Goal: Transaction & Acquisition: Purchase product/service

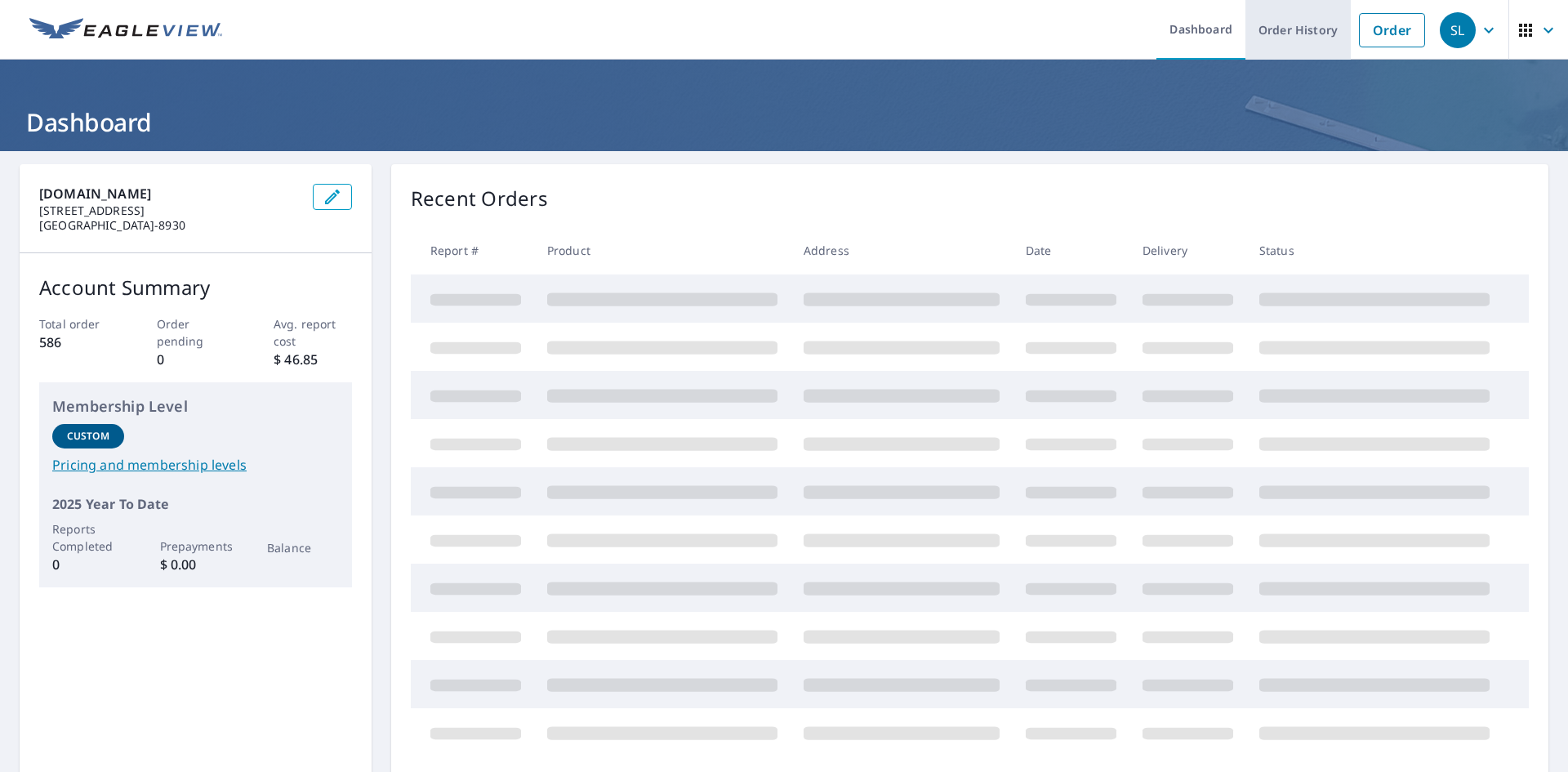
click at [1299, 37] on link "Order History" at bounding box center [1298, 30] width 105 height 60
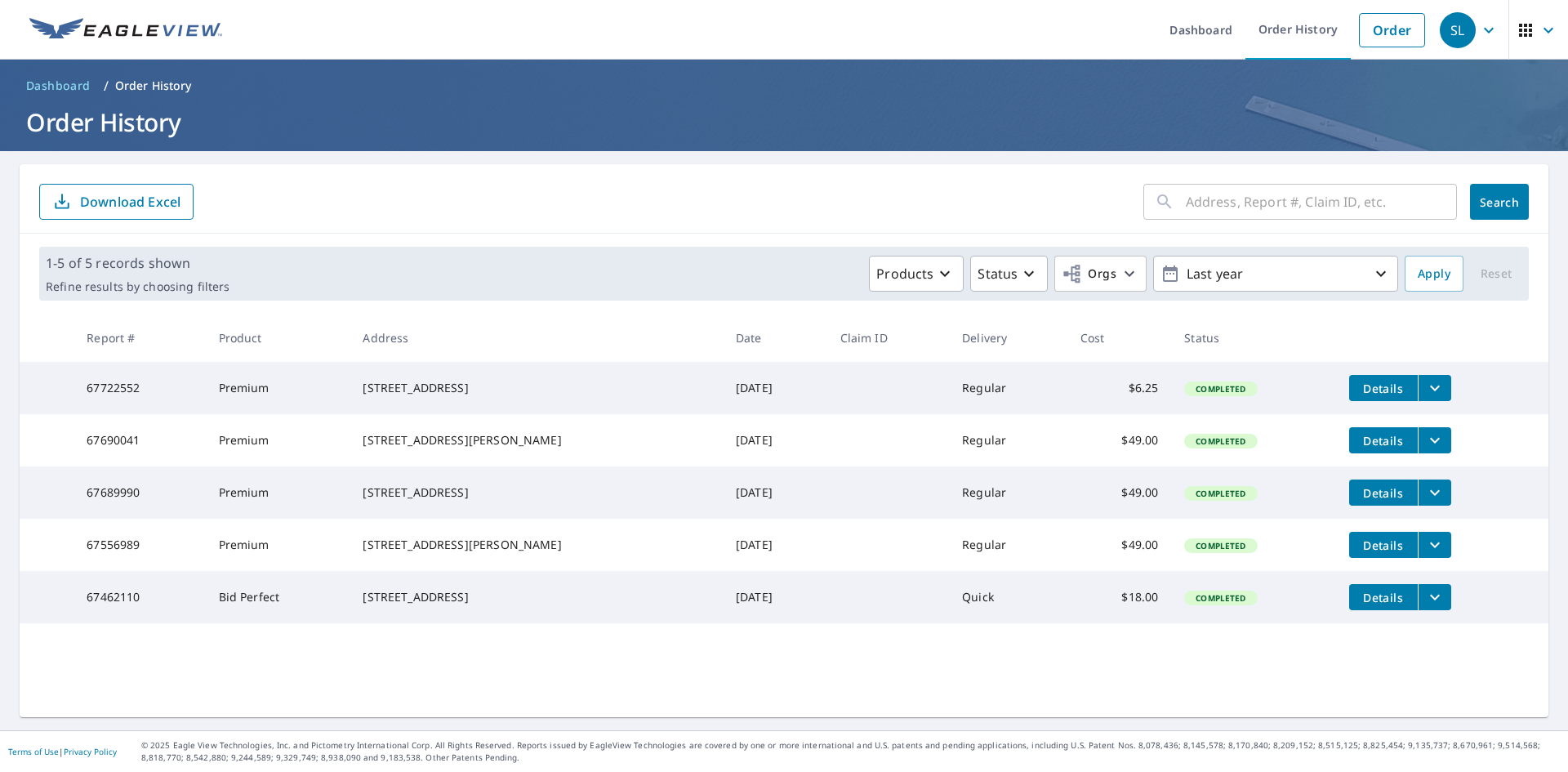
click at [1234, 201] on input "text" at bounding box center [1321, 201] width 271 height 46
type input "21940 cottonwood st nw"
click at [1483, 206] on span "Search" at bounding box center [1499, 201] width 32 height 16
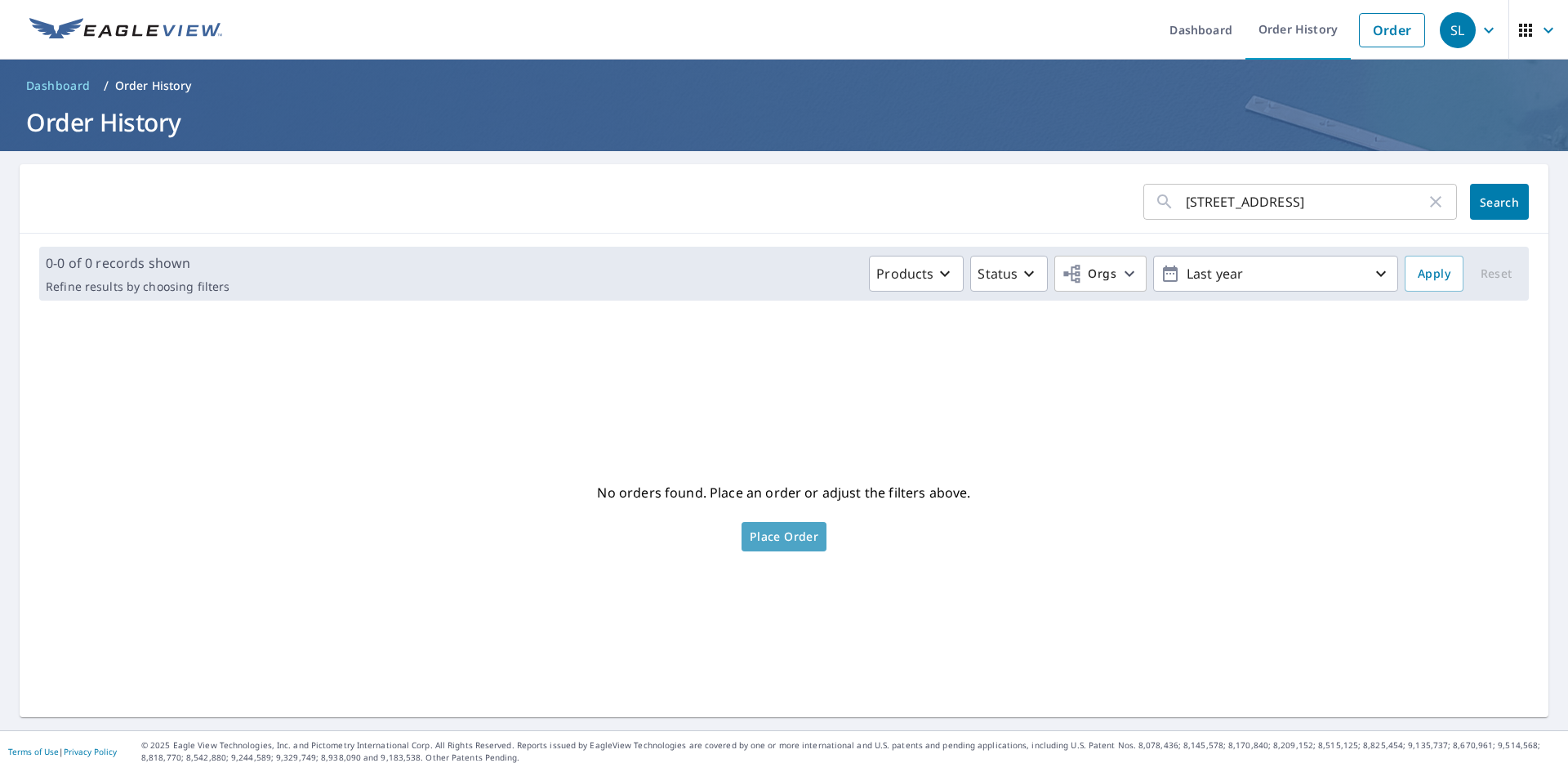
click at [786, 532] on span "Place Order" at bounding box center [784, 537] width 69 height 8
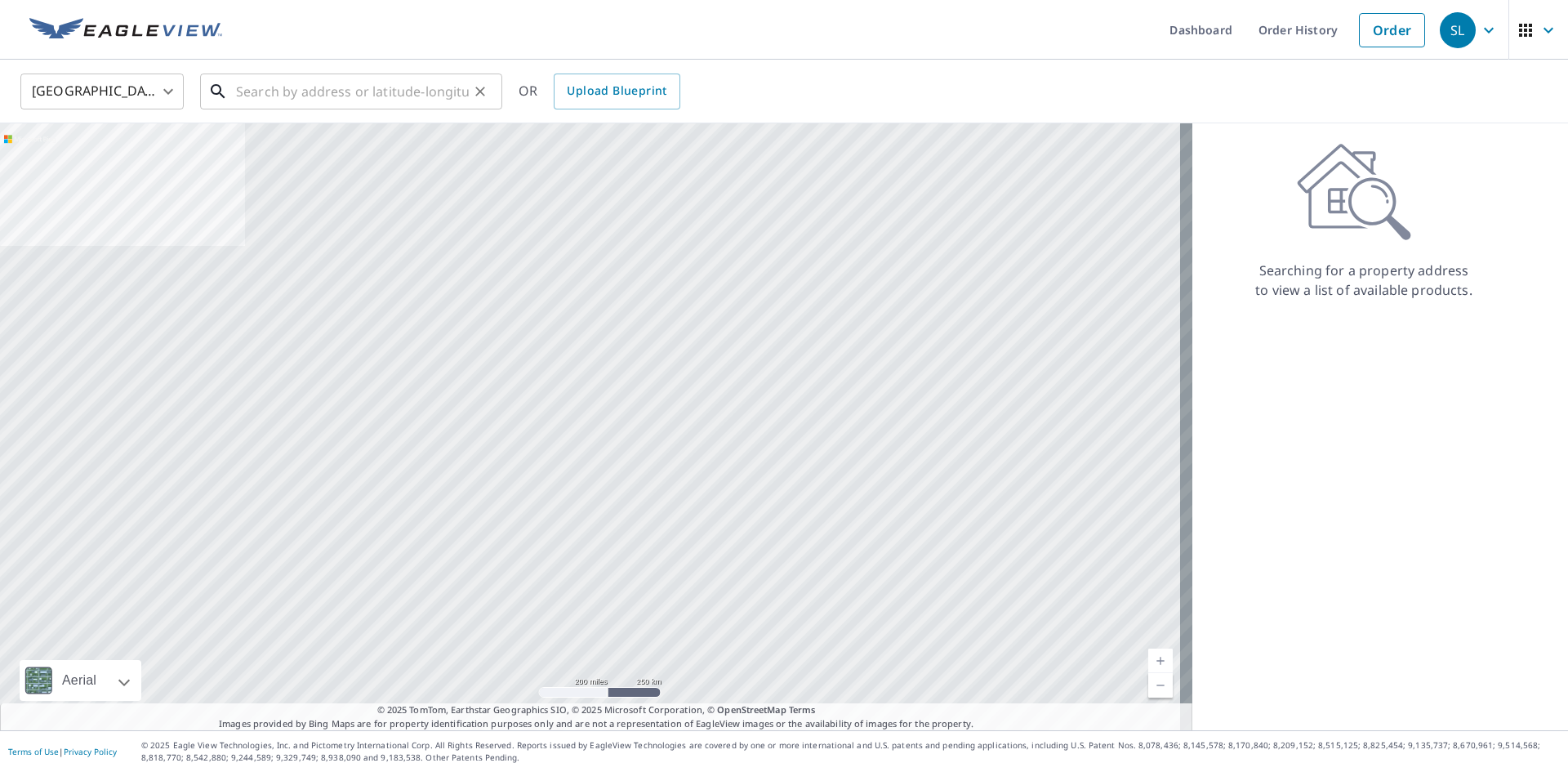
click at [284, 95] on input "text" at bounding box center [352, 91] width 233 height 46
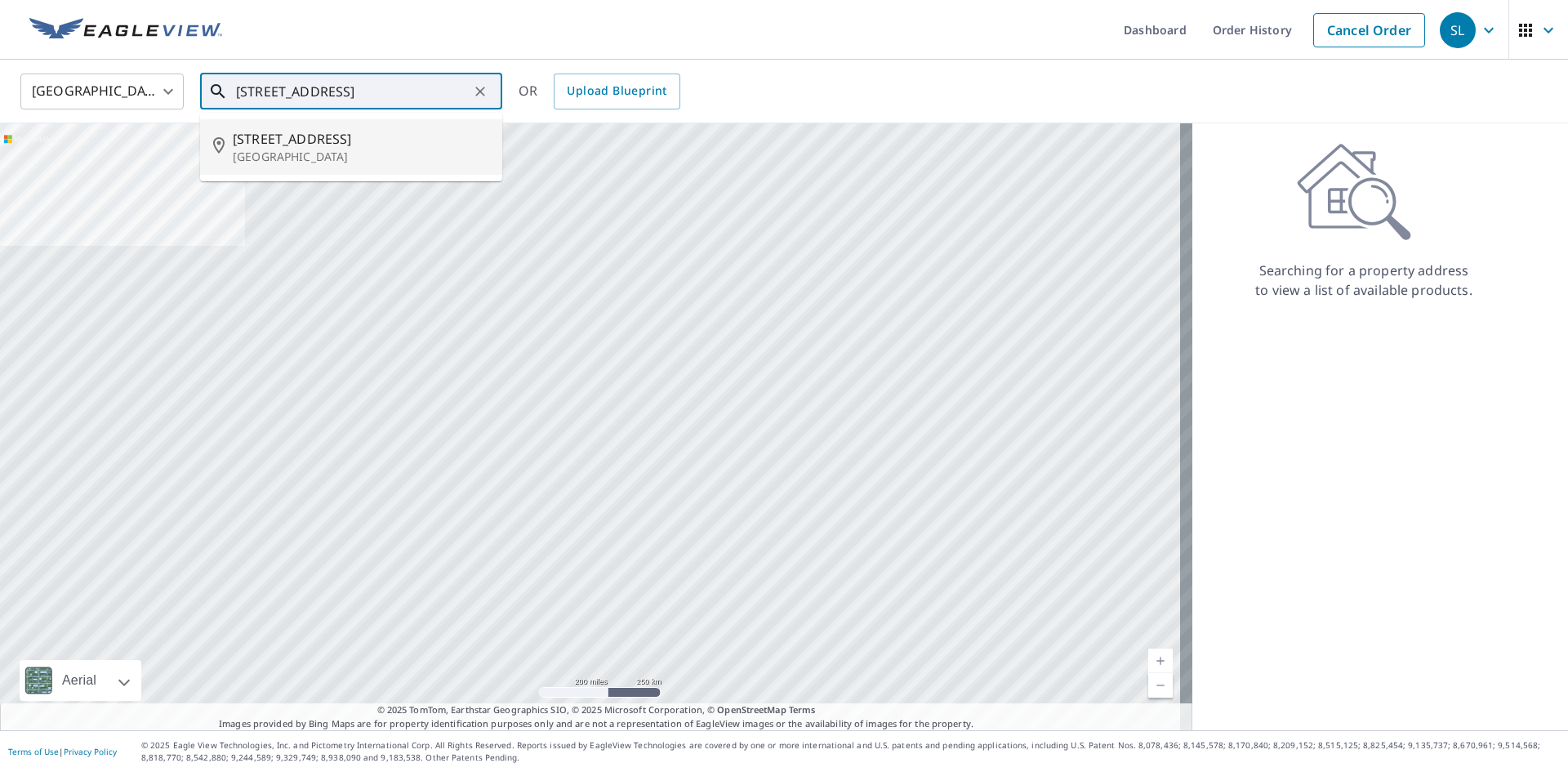
click at [352, 142] on span "[STREET_ADDRESS]" at bounding box center [361, 139] width 256 height 20
type input "[STREET_ADDRESS]"
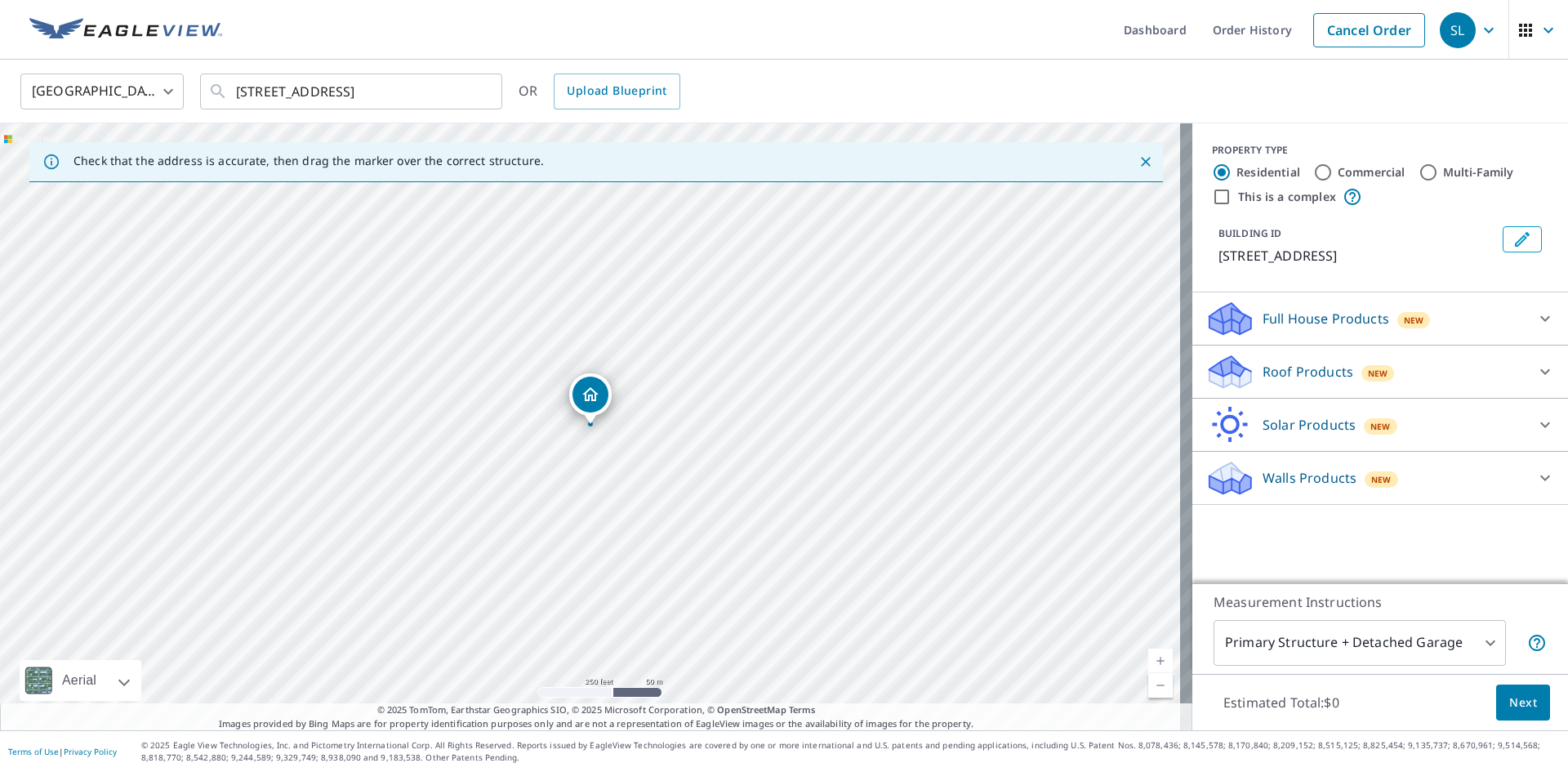
click at [1318, 362] on p "Roof Products" at bounding box center [1308, 371] width 90 height 20
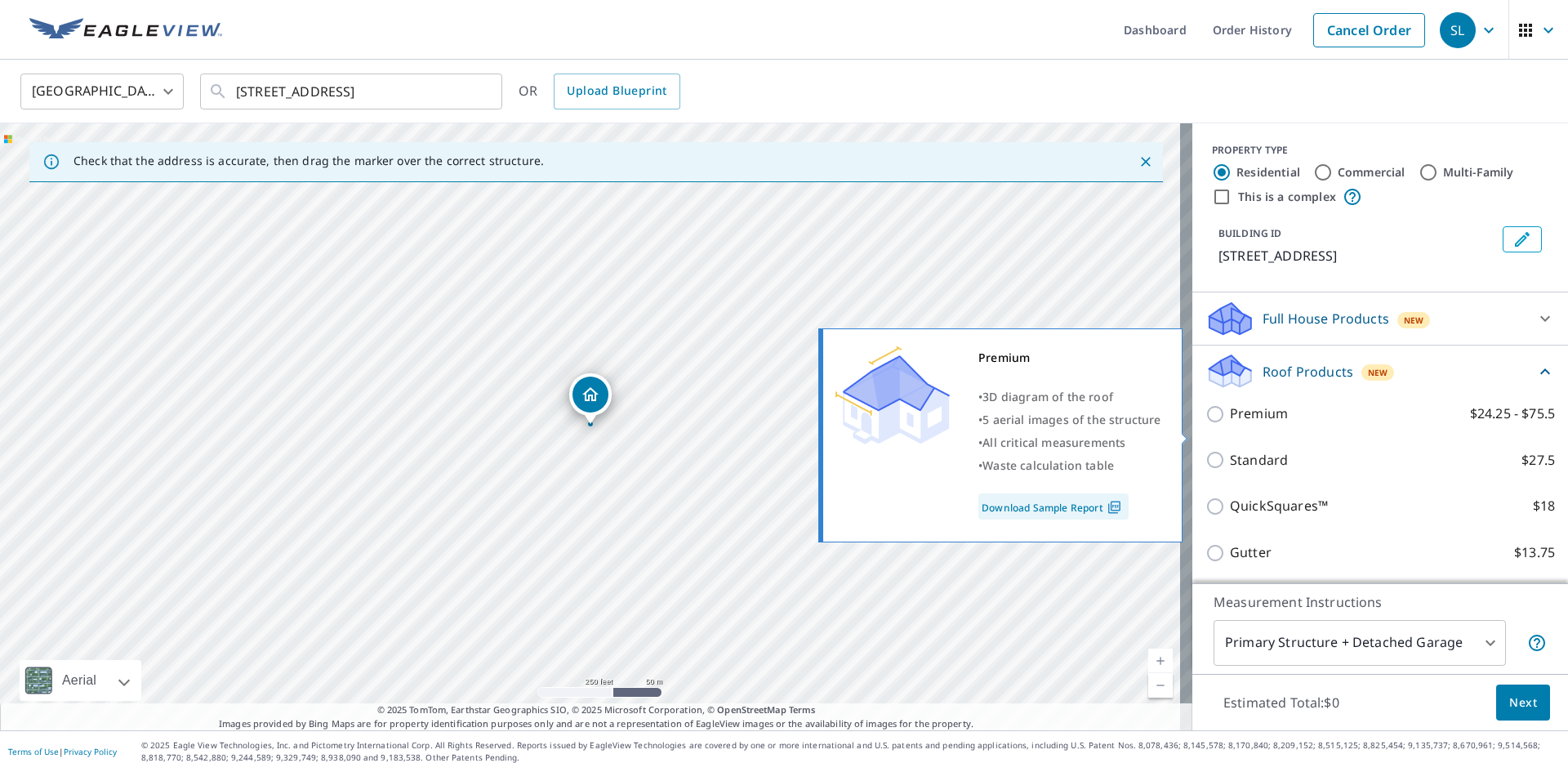
click at [1206, 424] on input "Premium $24.25 - $75.5" at bounding box center [1218, 415] width 25 height 20
checkbox input "true"
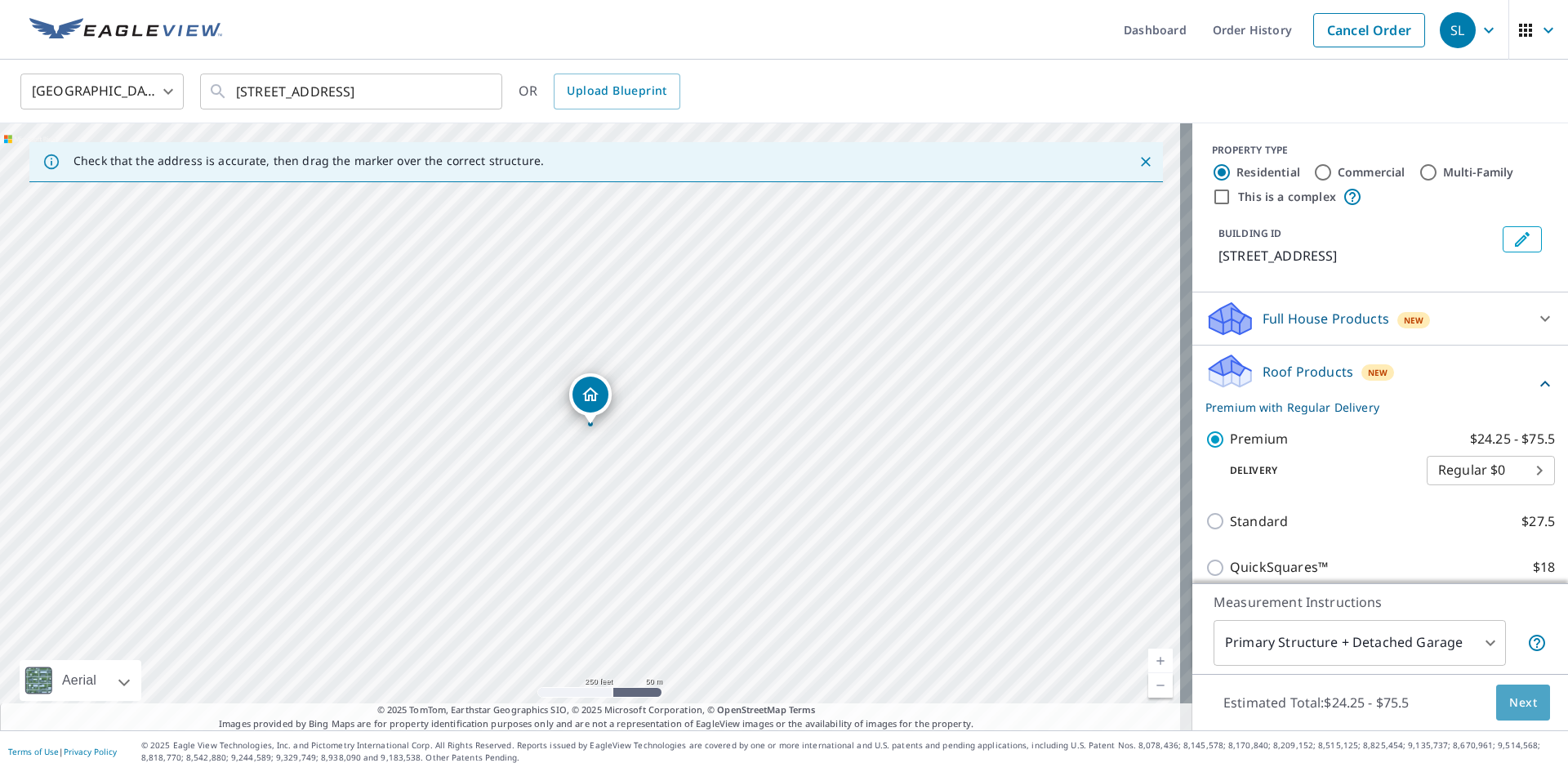
click at [1511, 702] on span "Next" at bounding box center [1523, 702] width 27 height 21
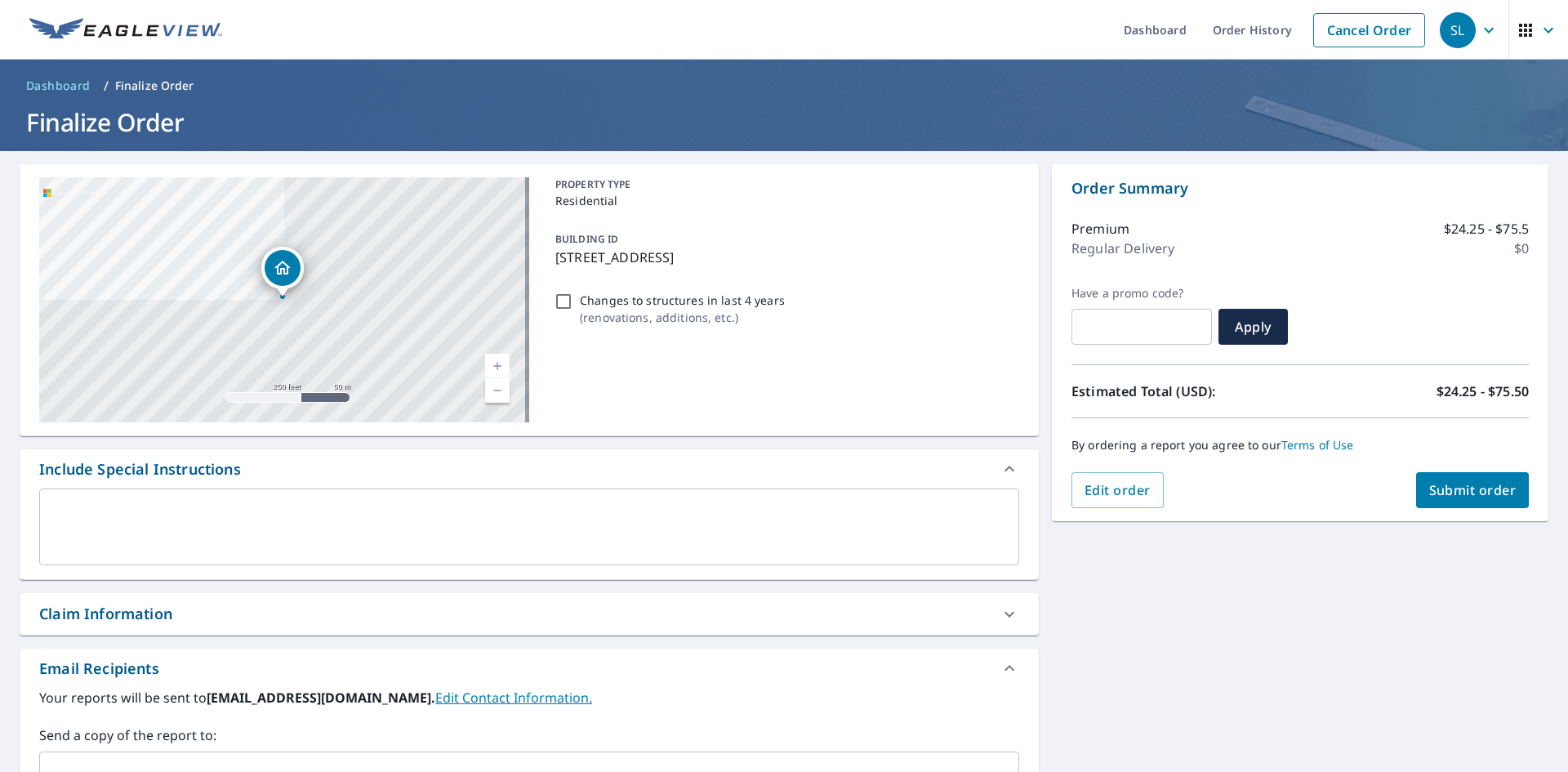
click at [1483, 492] on span "Submit order" at bounding box center [1473, 490] width 87 height 18
checkbox input "true"
